Goal: Information Seeking & Learning: Learn about a topic

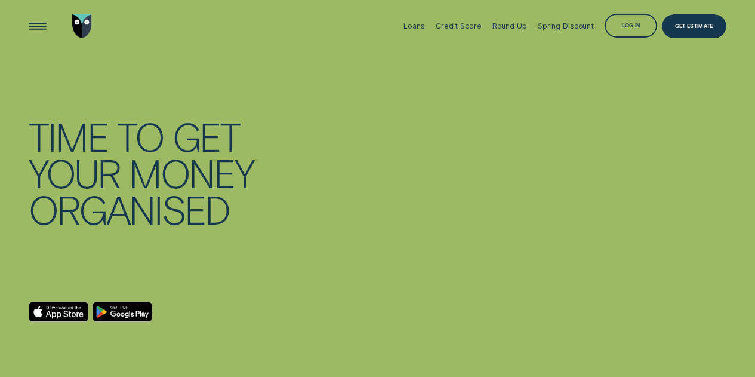
click at [622, 27] on div "Log in" at bounding box center [631, 26] width 18 height 5
click at [629, 24] on div "Log in" at bounding box center [631, 26] width 18 height 5
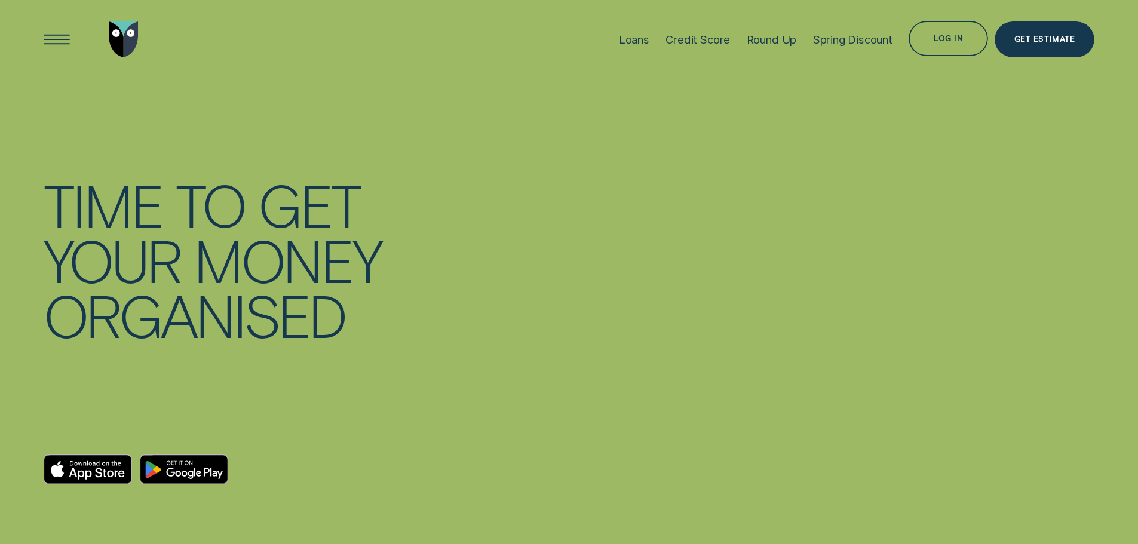
click at [755, 41] on div "Get Estimate" at bounding box center [1044, 41] width 60 height 7
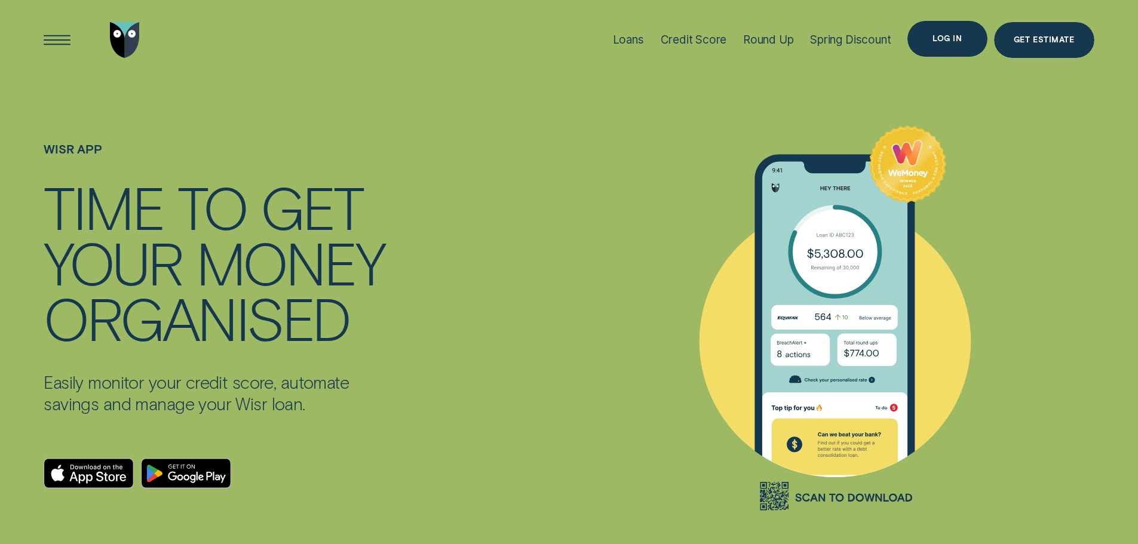
drag, startPoint x: 0, startPoint y: 0, endPoint x: 941, endPoint y: 42, distance: 941.5
click at [941, 41] on div "Log in" at bounding box center [946, 38] width 29 height 7
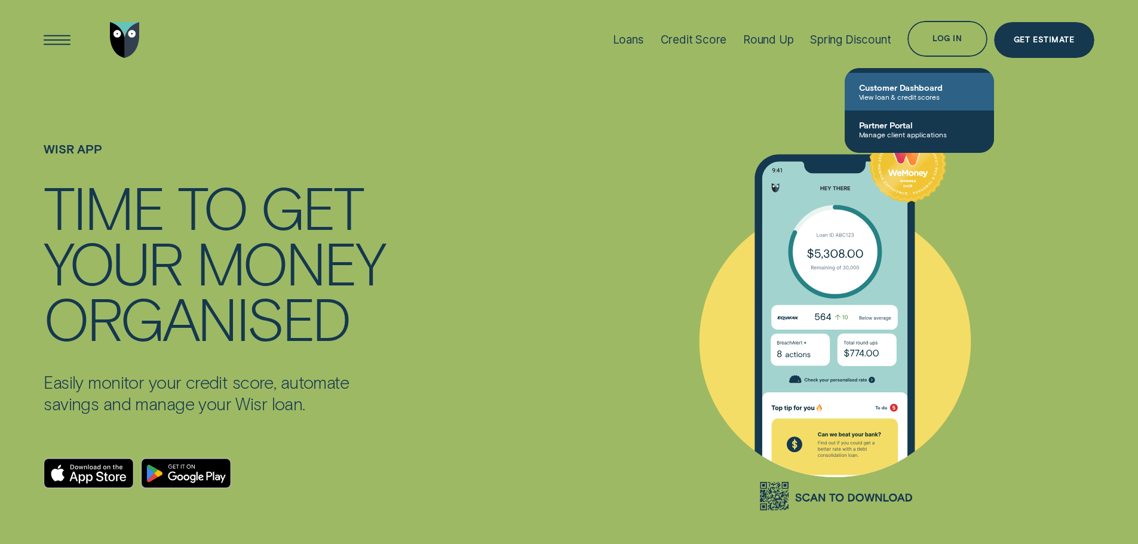
click at [912, 95] on span "View loan & credit scores" at bounding box center [919, 97] width 121 height 8
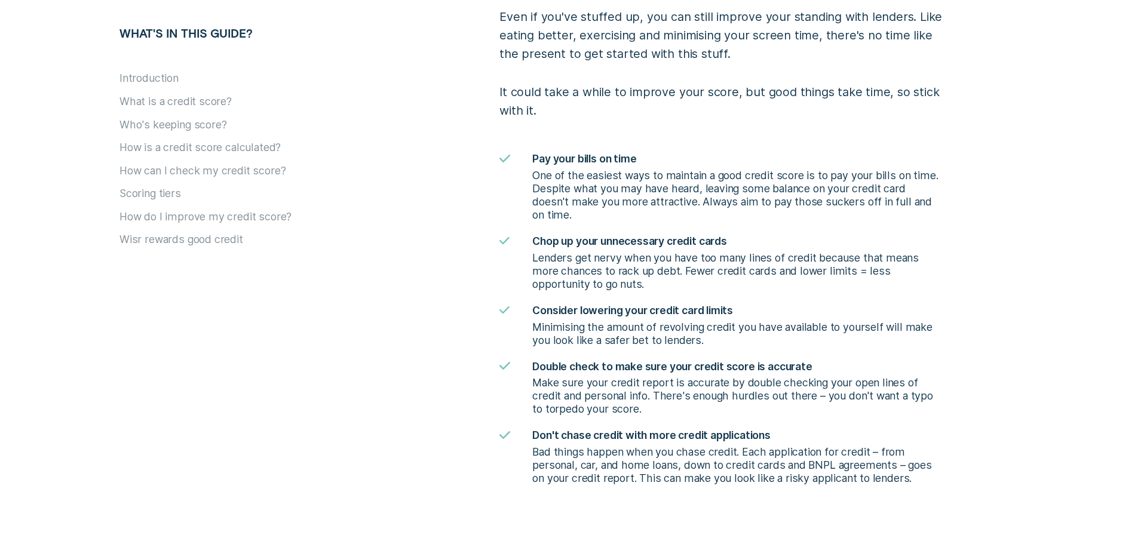
scroll to position [3105, 0]
